Goal: Contribute content

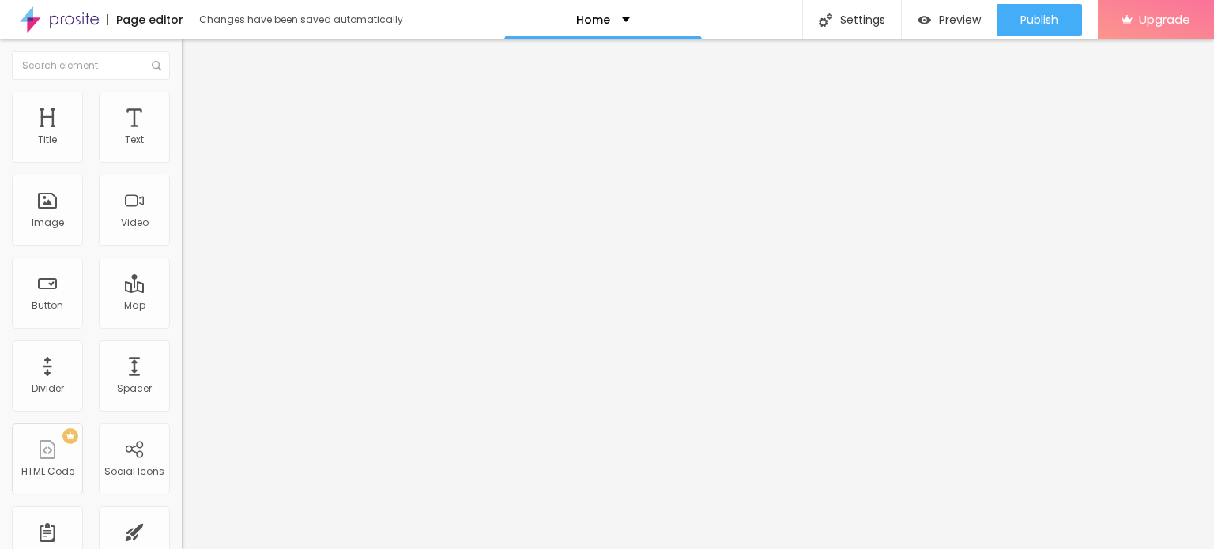
click at [182, 149] on input "Click me" at bounding box center [277, 141] width 190 height 16
paste input "Whatsapp 📞 :- [PHONE_NUMBER]"
type input "Whatsapp 📞 :- [PHONE_NUMBER]"
click at [182, 326] on input "https://" at bounding box center [277, 318] width 190 height 16
paste input "[DOMAIN_NAME][URL]"
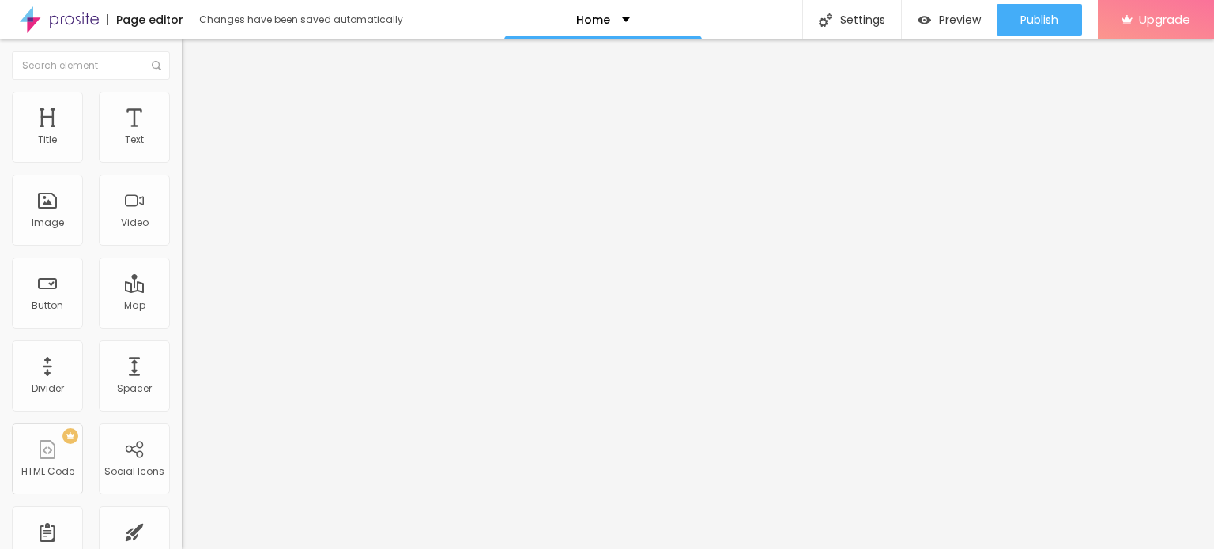
type input "[URL][DOMAIN_NAME]"
click at [182, 352] on div "Open in new tab" at bounding box center [273, 349] width 182 height 8
click at [182, 136] on span "Add image" at bounding box center [214, 128] width 65 height 13
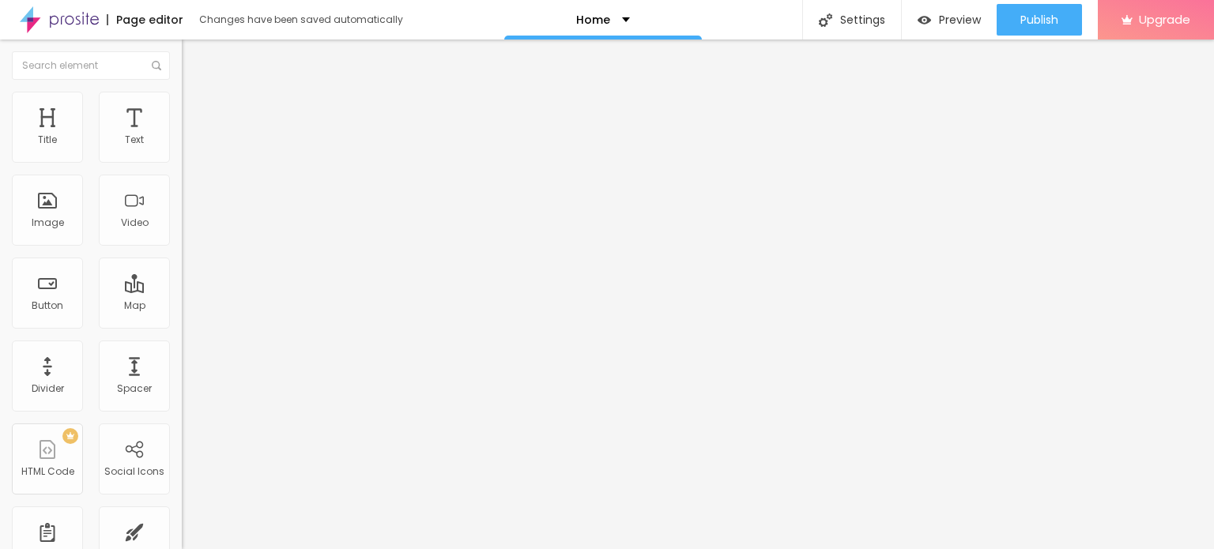
click at [182, 134] on div "Change image" at bounding box center [273, 128] width 182 height 11
click at [182, 136] on span "Change image" at bounding box center [224, 128] width 85 height 13
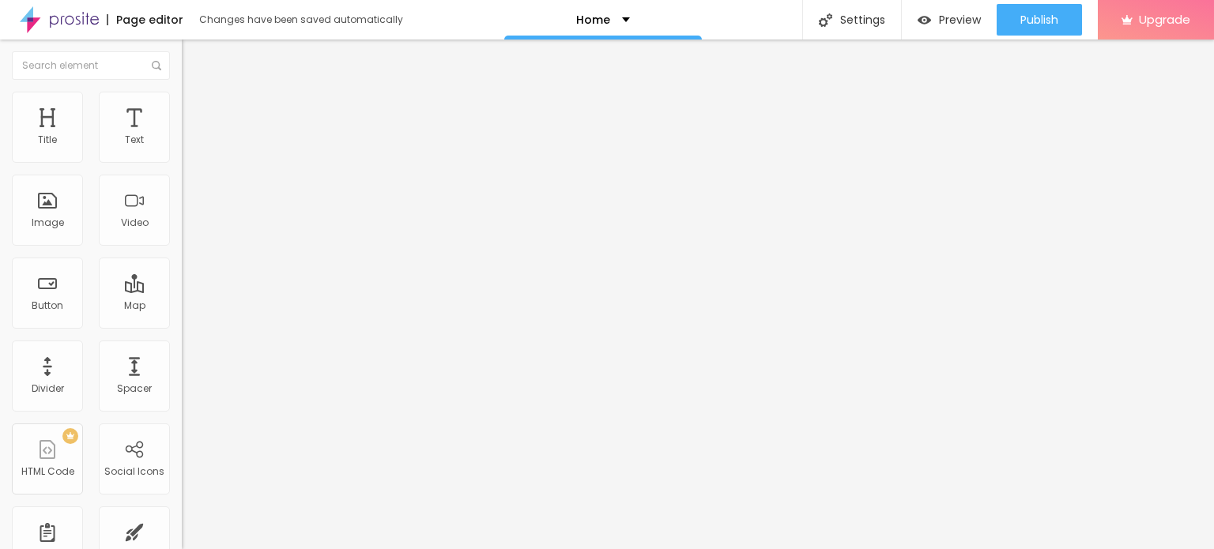
click at [182, 324] on input "https://" at bounding box center [277, 316] width 190 height 16
type input "[URL][DOMAIN_NAME]"
click at [182, 324] on input "https://" at bounding box center [277, 316] width 190 height 16
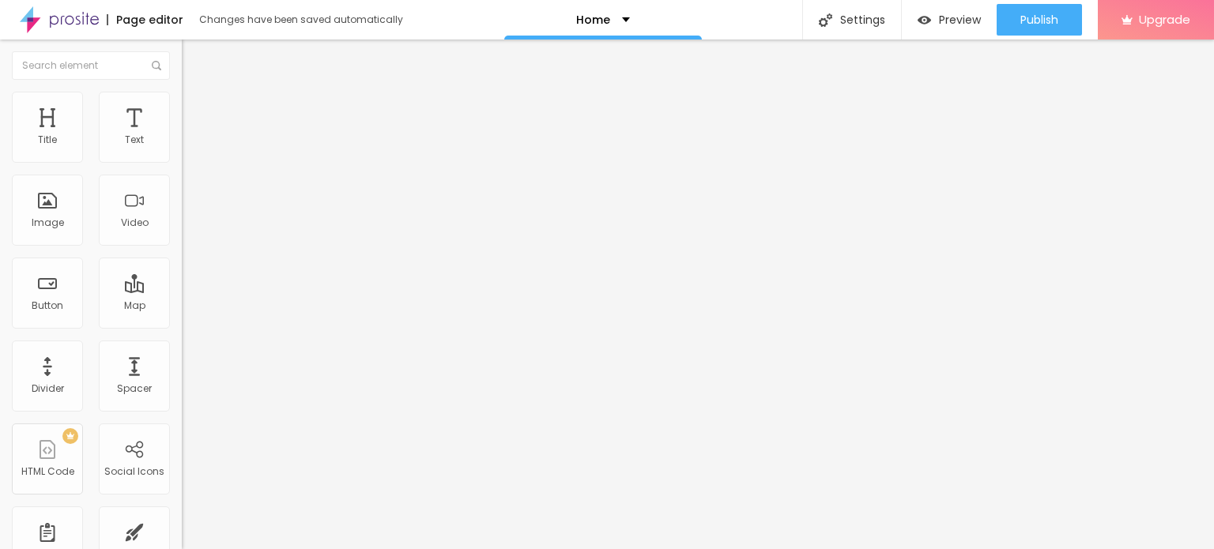
click at [182, 324] on input "https://" at bounding box center [277, 316] width 190 height 16
type input "[URL][DOMAIN_NAME]"
click at [182, 324] on input "[URL][DOMAIN_NAME]" at bounding box center [277, 316] width 190 height 16
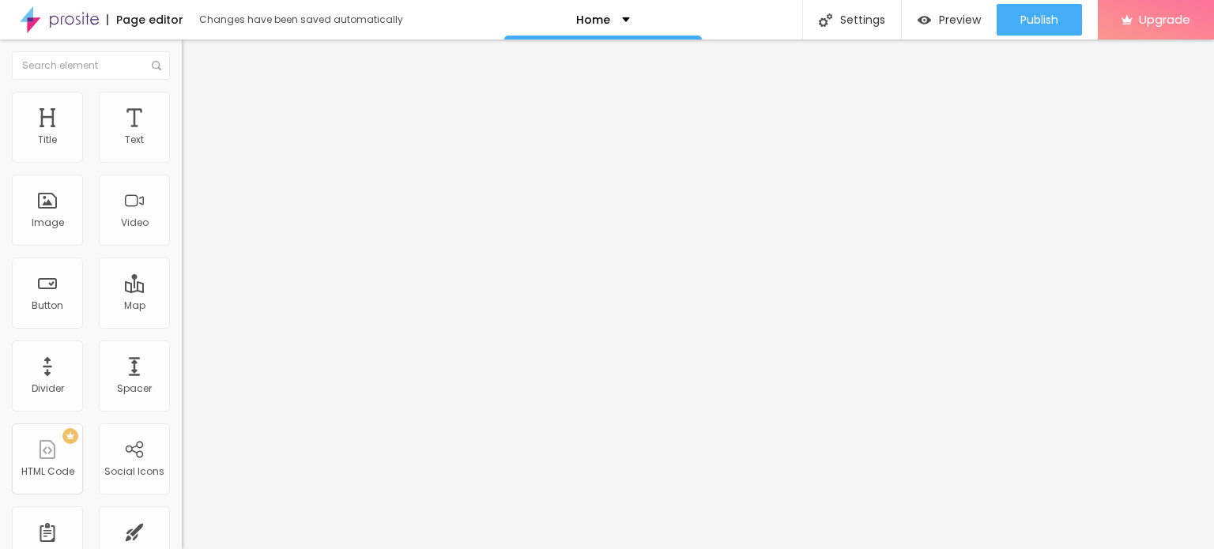
click at [58, 22] on img at bounding box center [59, 20] width 79 height 40
